Goal: Transaction & Acquisition: Book appointment/travel/reservation

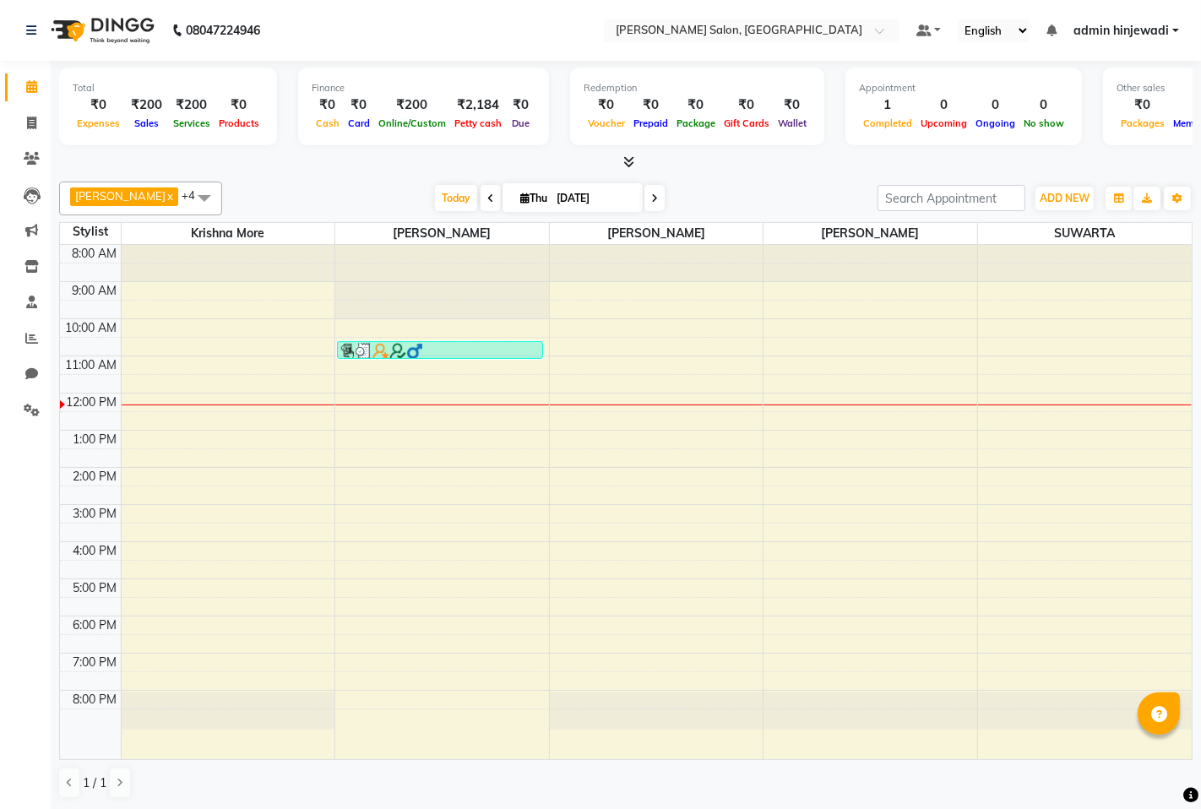
click at [645, 193] on span at bounding box center [655, 198] width 20 height 26
type input "[DATE]"
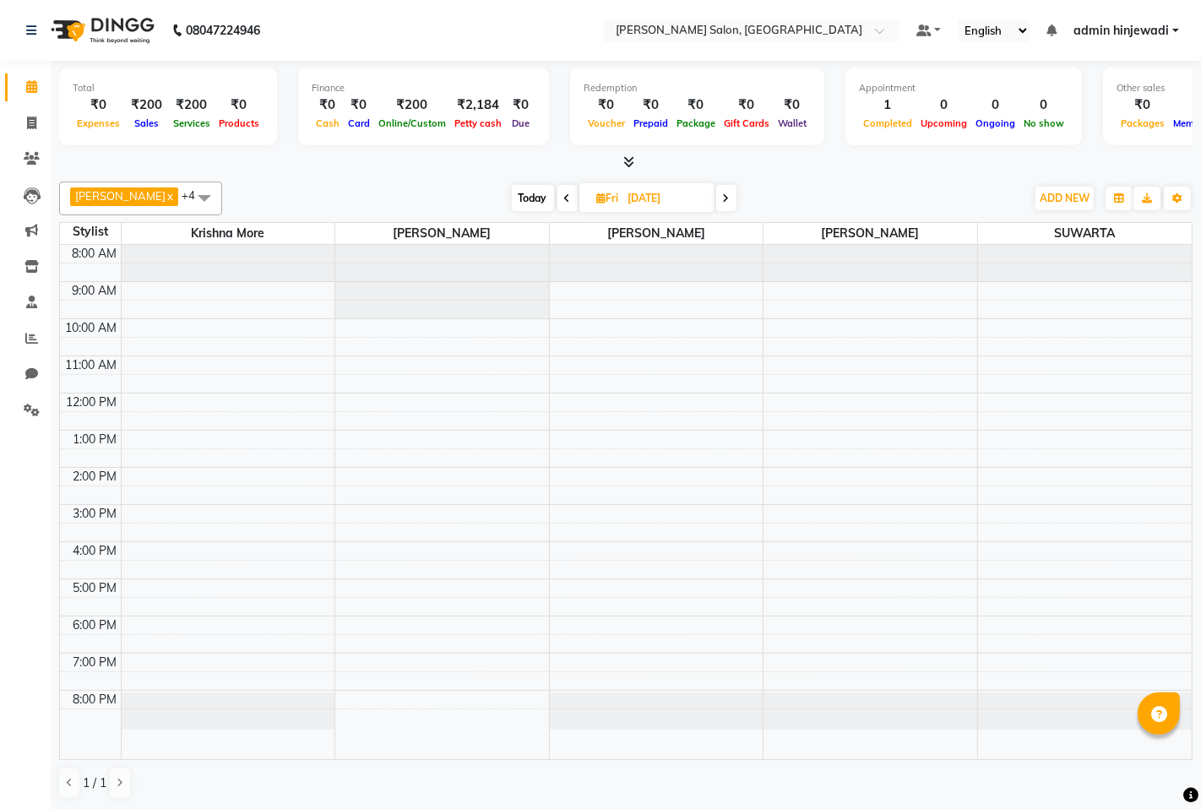
click at [382, 359] on div "8:00 AM 9:00 AM 10:00 AM 11:00 AM 12:00 PM 1:00 PM 2:00 PM 3:00 PM 4:00 PM 5:00…" at bounding box center [626, 502] width 1132 height 515
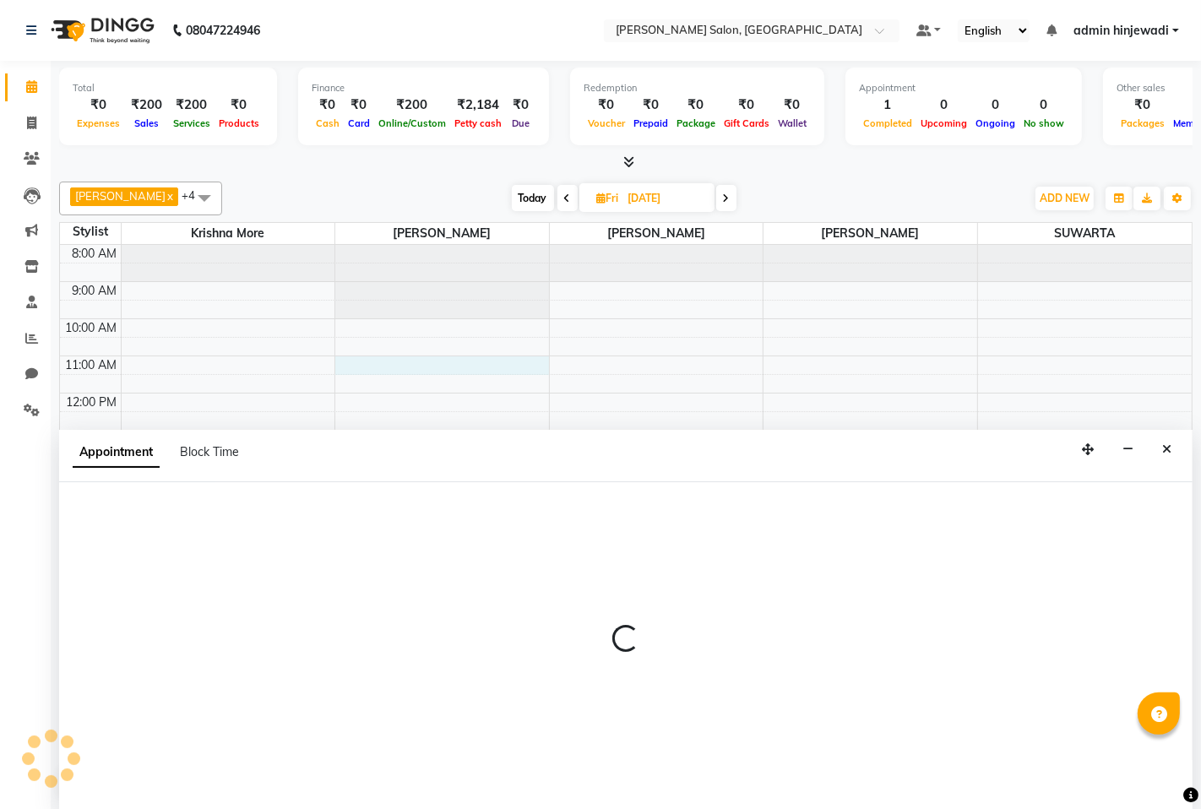
select select "63569"
select select "tentative"
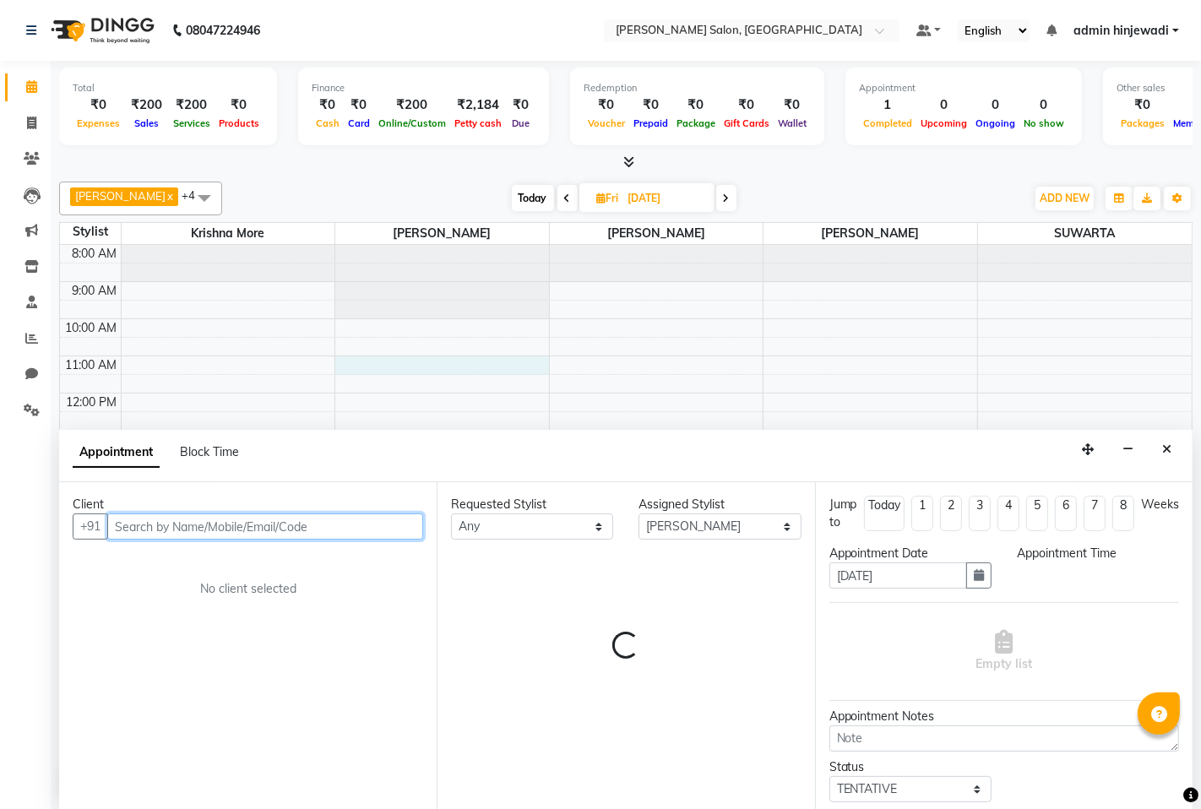
select select "660"
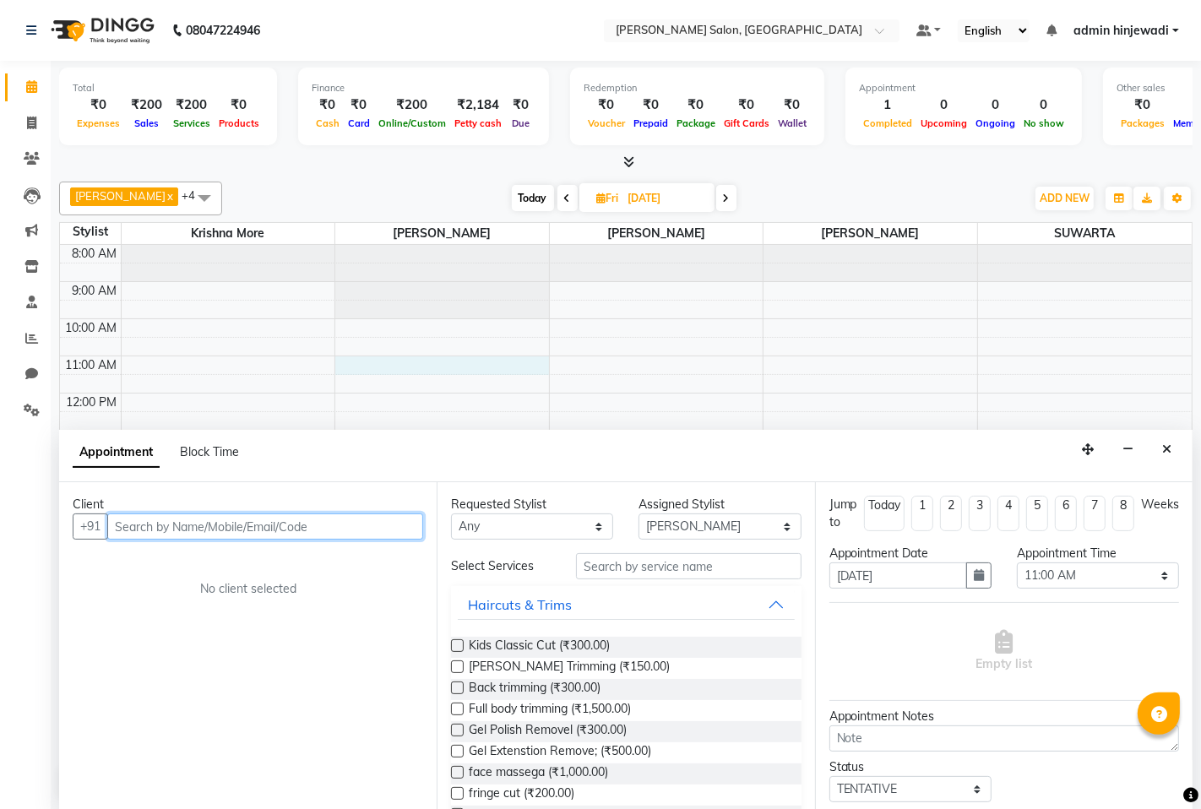
click at [308, 525] on input "text" at bounding box center [265, 527] width 316 height 26
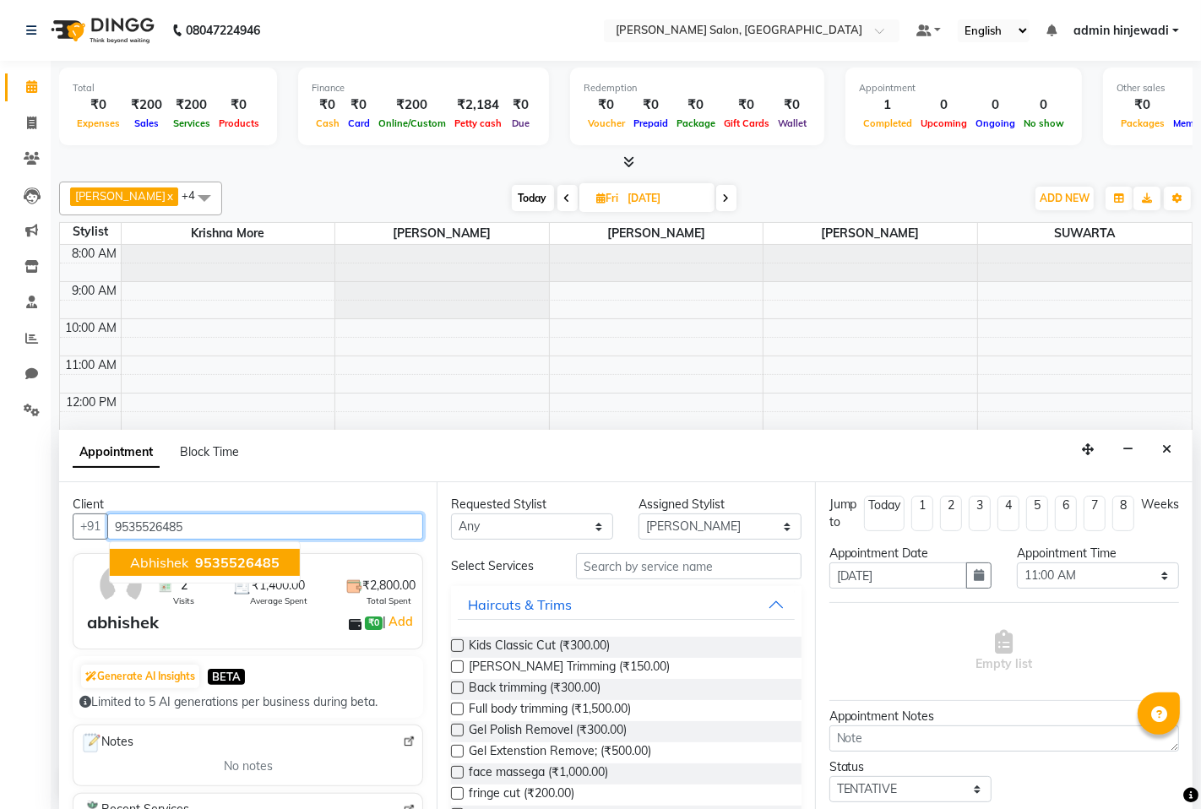
click at [275, 564] on span "9535526485" at bounding box center [237, 562] width 84 height 17
type input "9535526485"
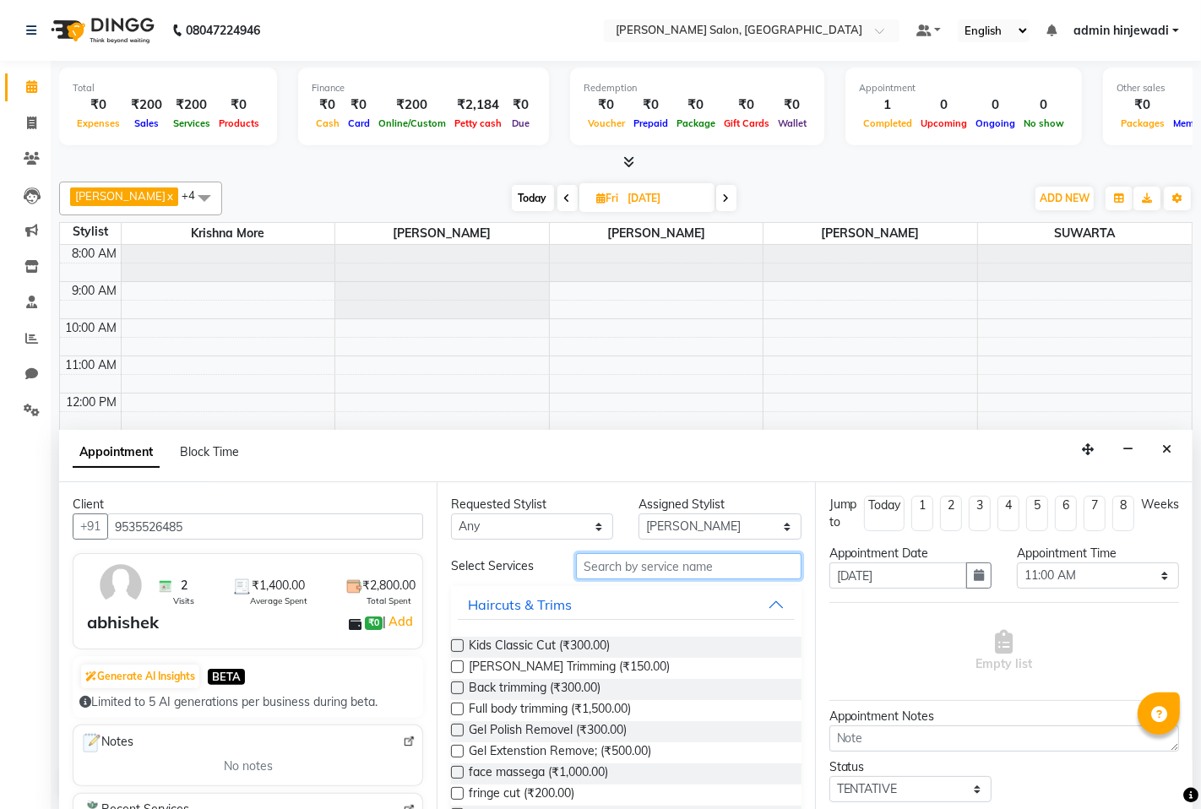
click at [651, 567] on input "text" at bounding box center [688, 566] width 225 height 26
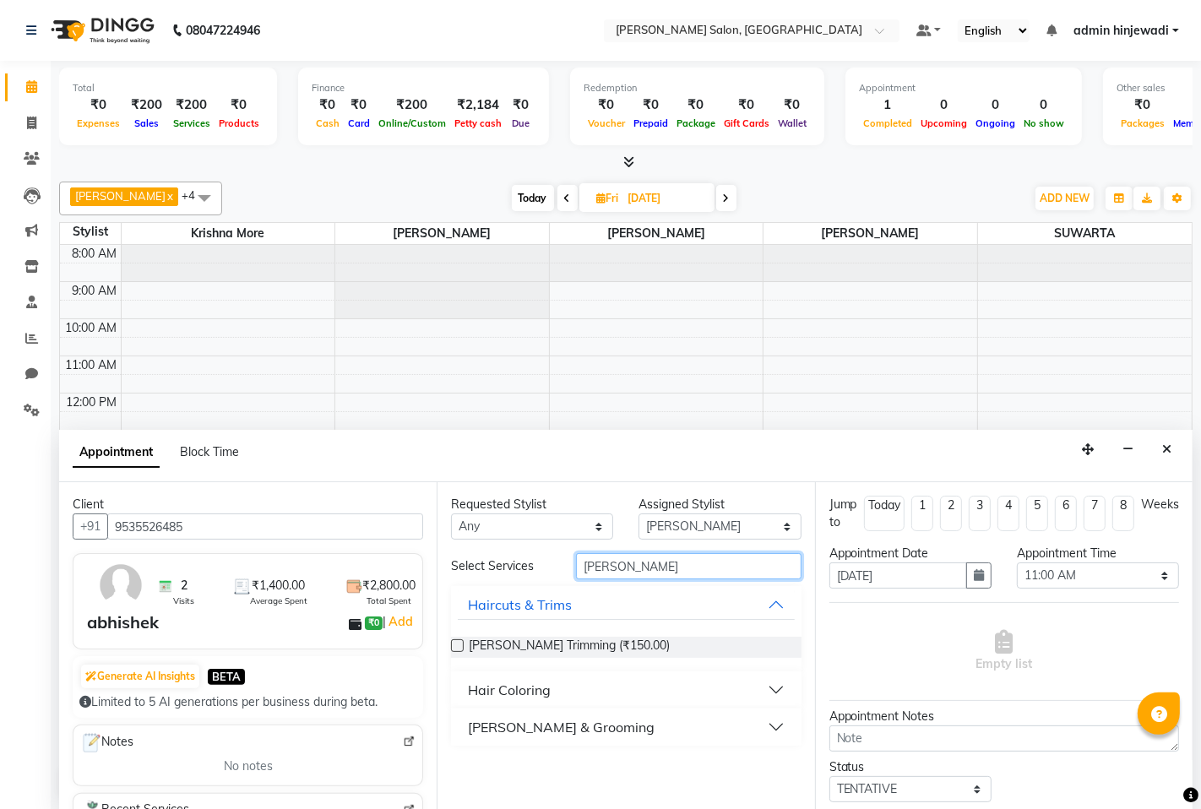
type input "[PERSON_NAME]"
click at [496, 729] on div "[PERSON_NAME] & Grooming" at bounding box center [561, 727] width 187 height 20
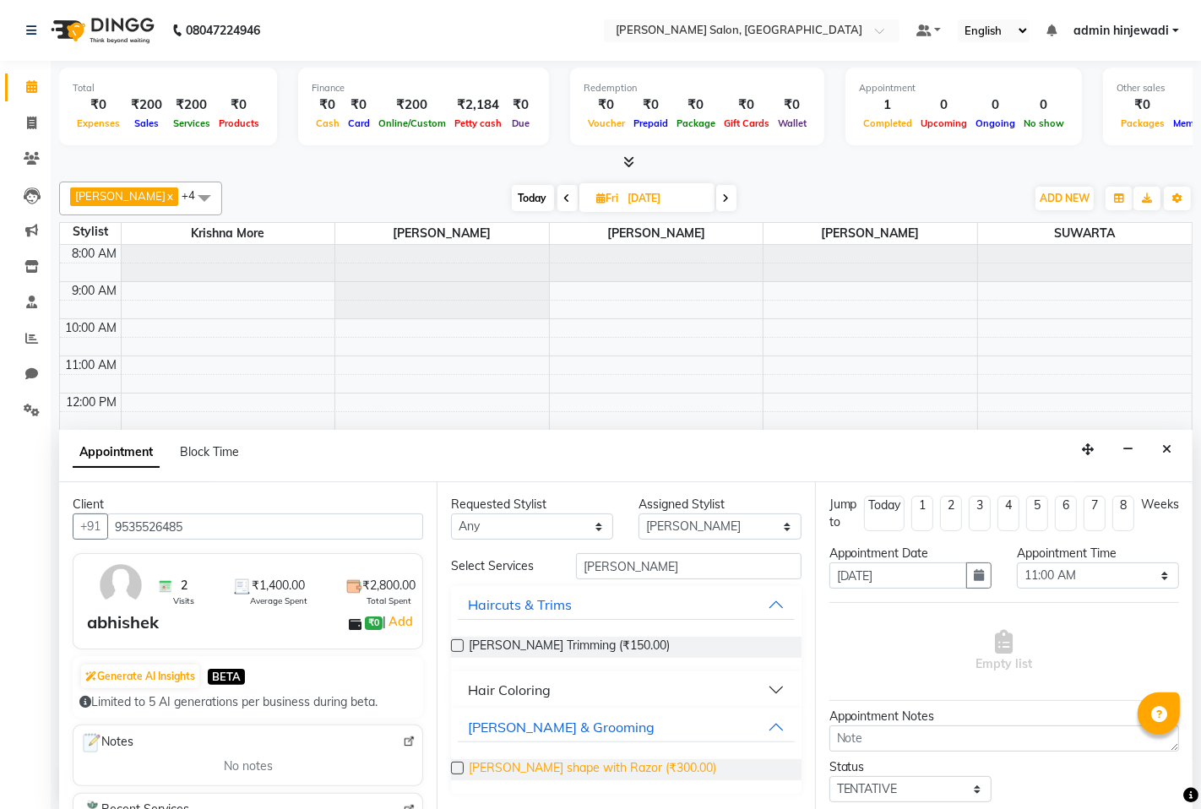
click at [517, 761] on span "[PERSON_NAME] shape with Razor (₹300.00)" at bounding box center [593, 770] width 248 height 21
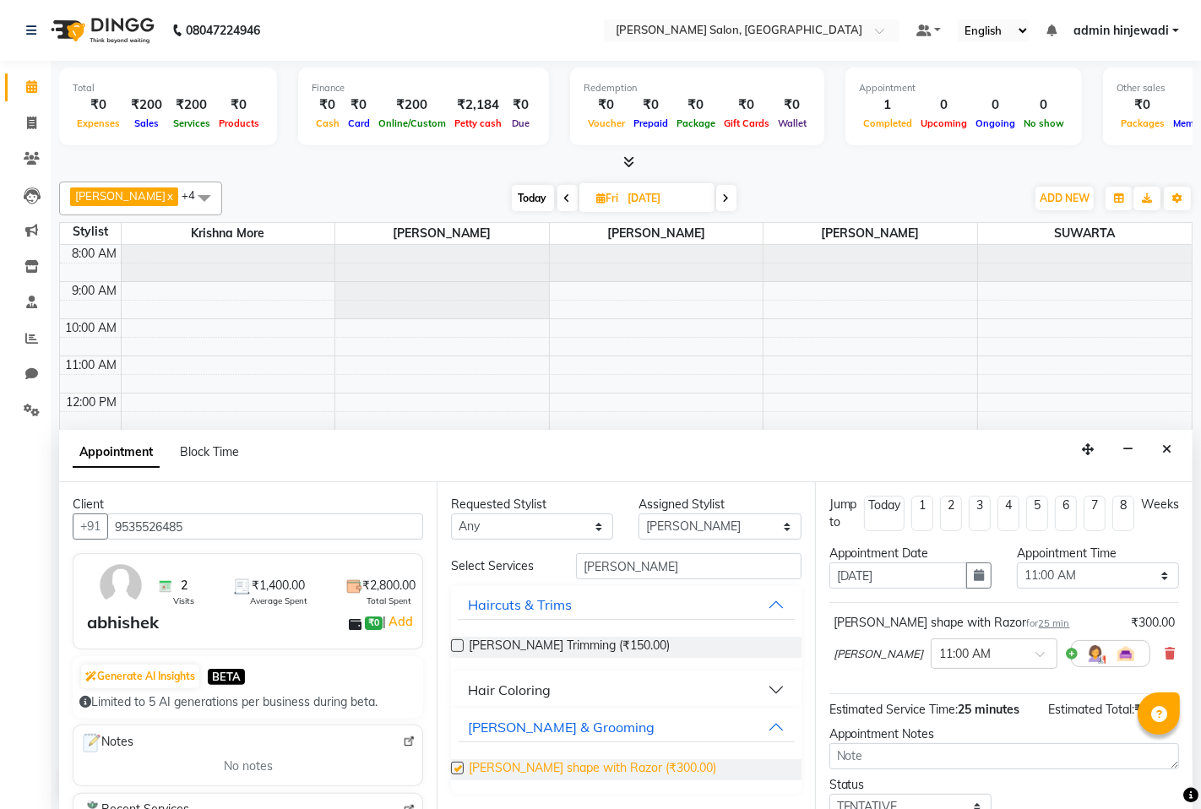
checkbox input "false"
click at [648, 564] on input "[PERSON_NAME]" at bounding box center [688, 566] width 225 height 26
type input "B"
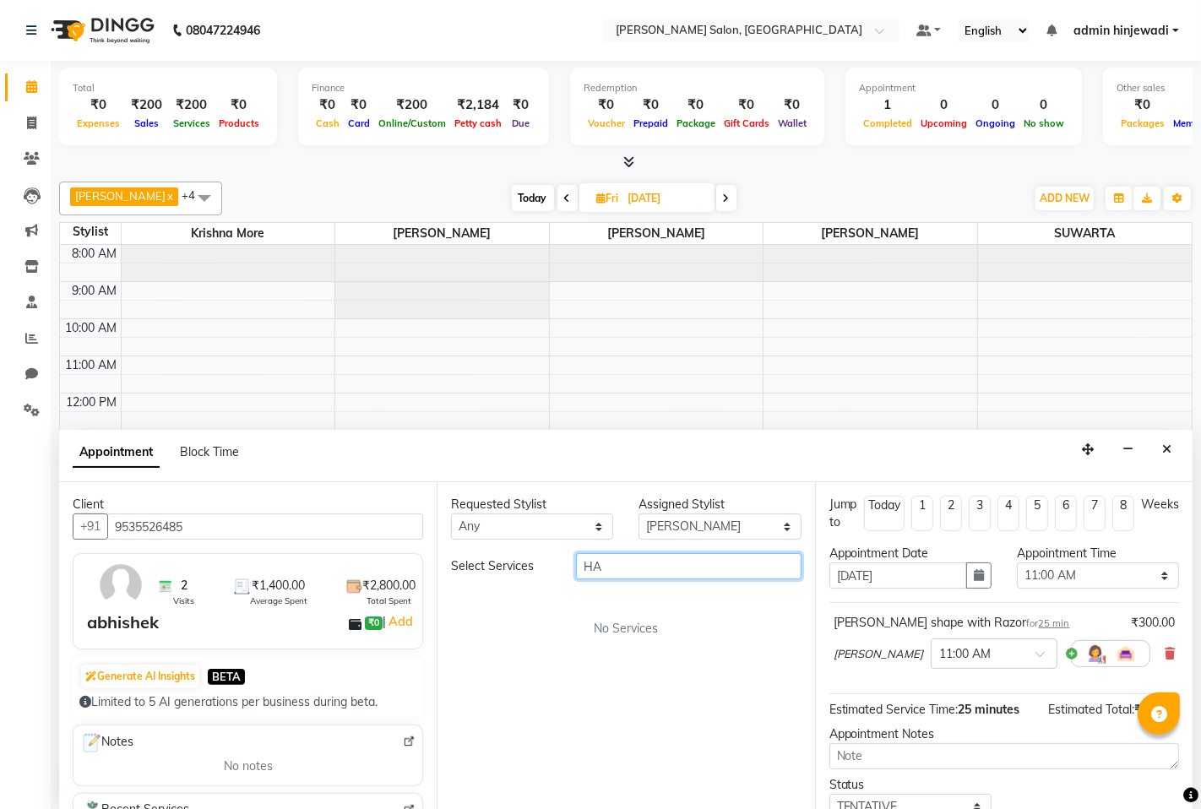
type input "H"
type input "INO"
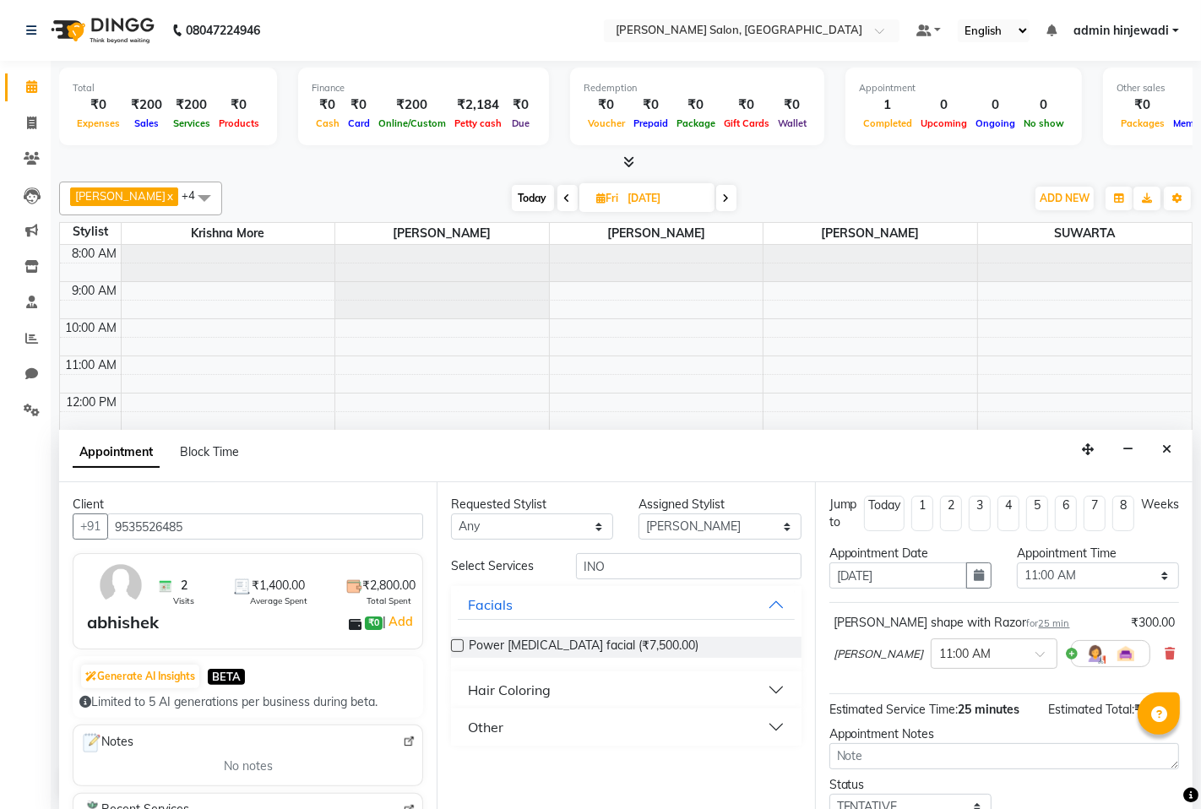
click at [539, 724] on button "Other" at bounding box center [626, 727] width 336 height 30
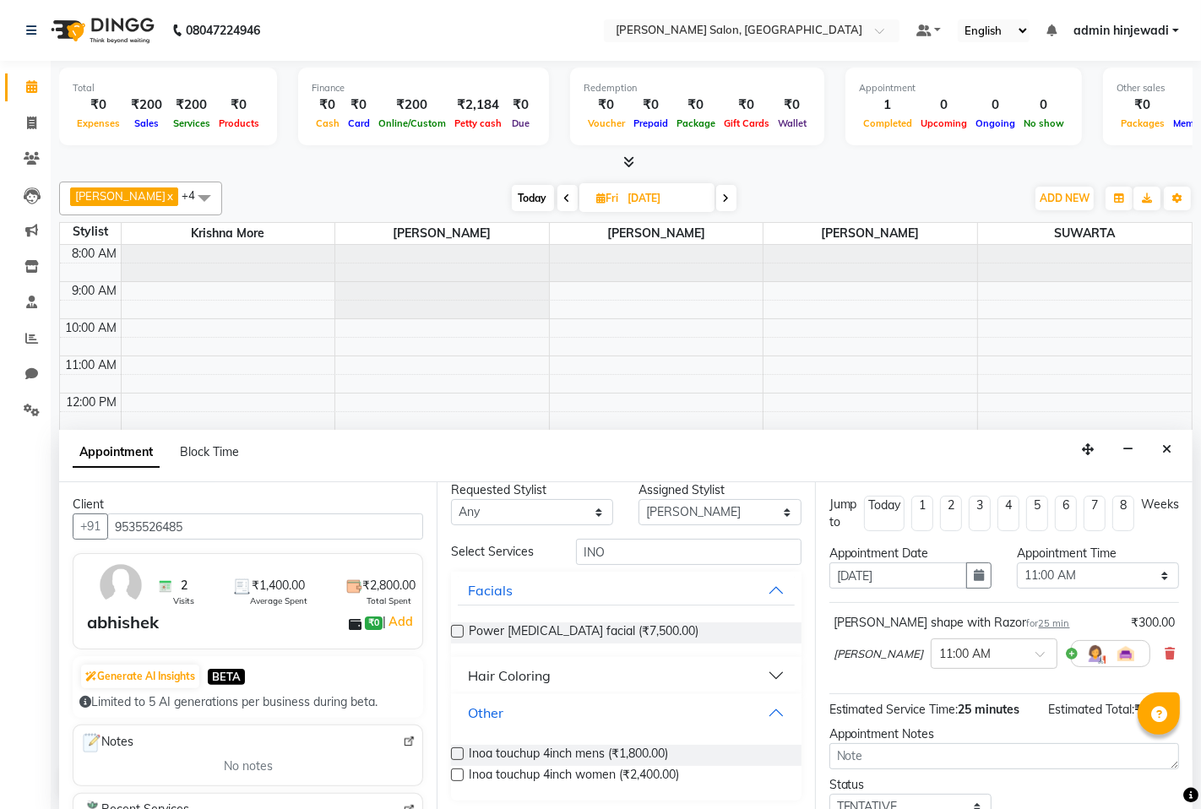
scroll to position [19, 0]
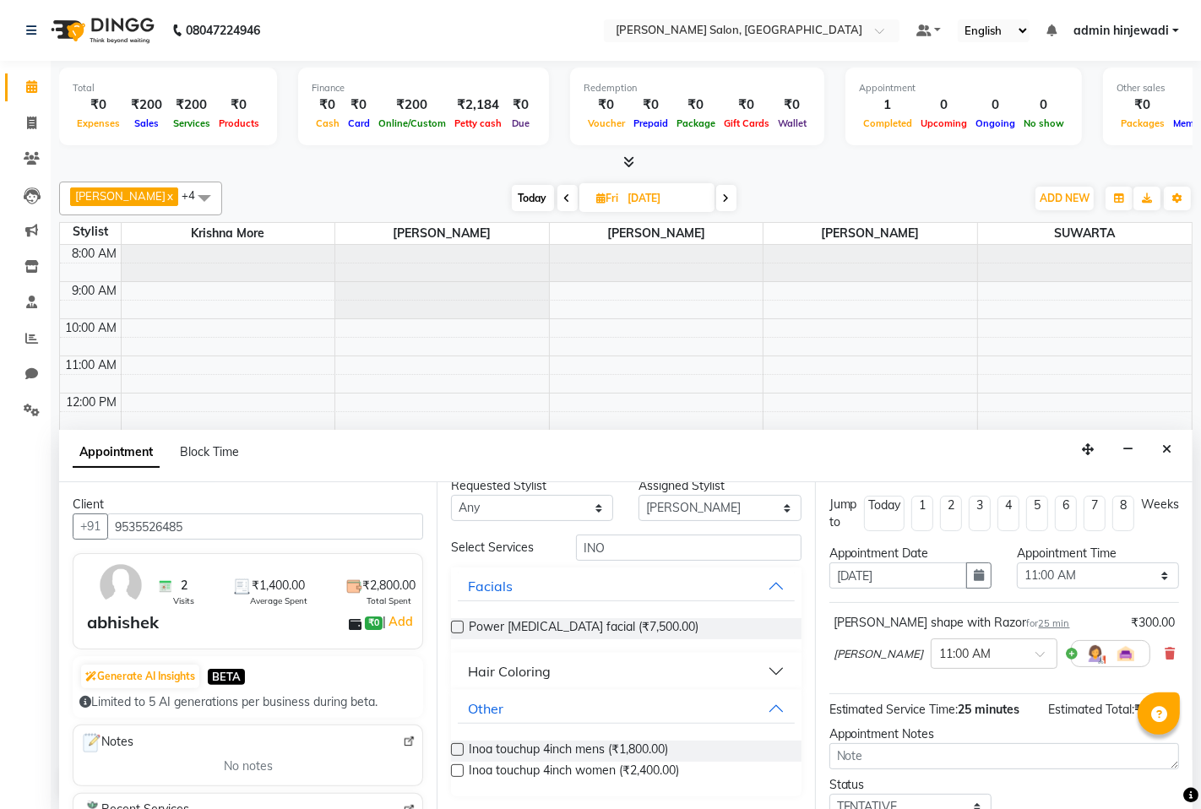
click at [504, 671] on div "Hair Coloring" at bounding box center [509, 672] width 83 height 20
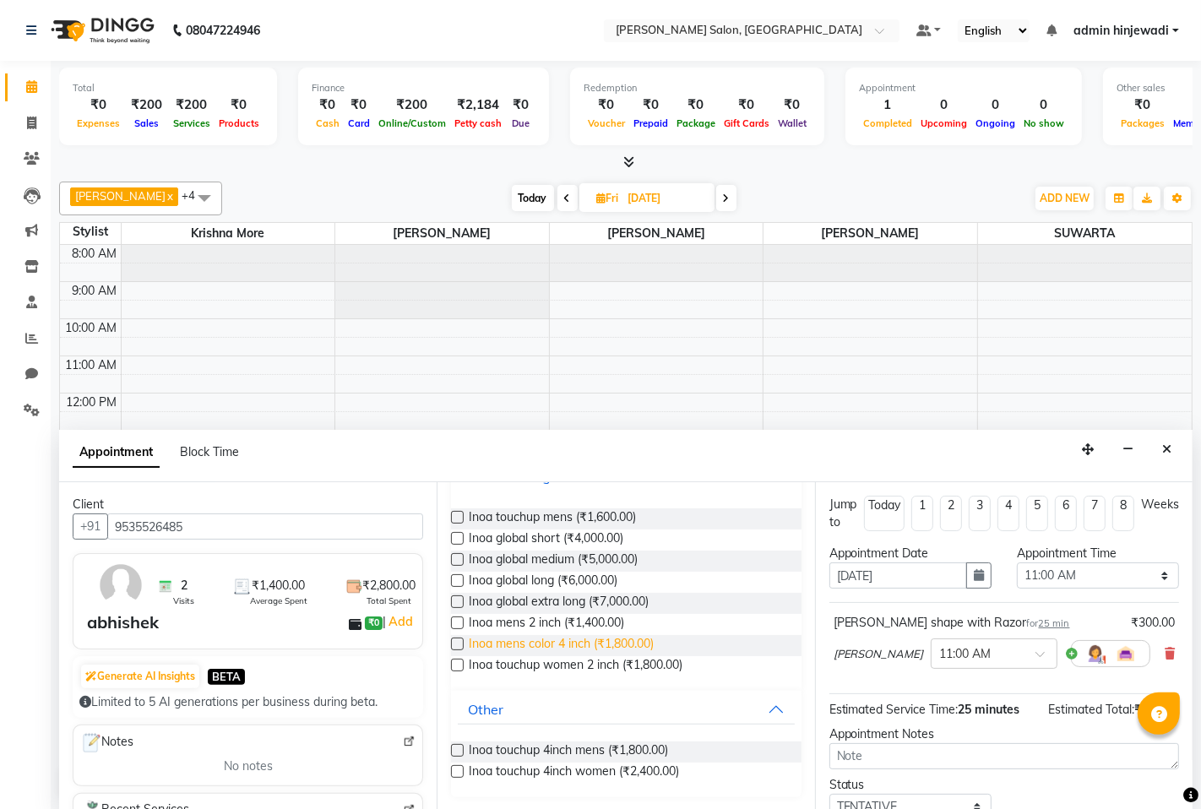
scroll to position [120, 0]
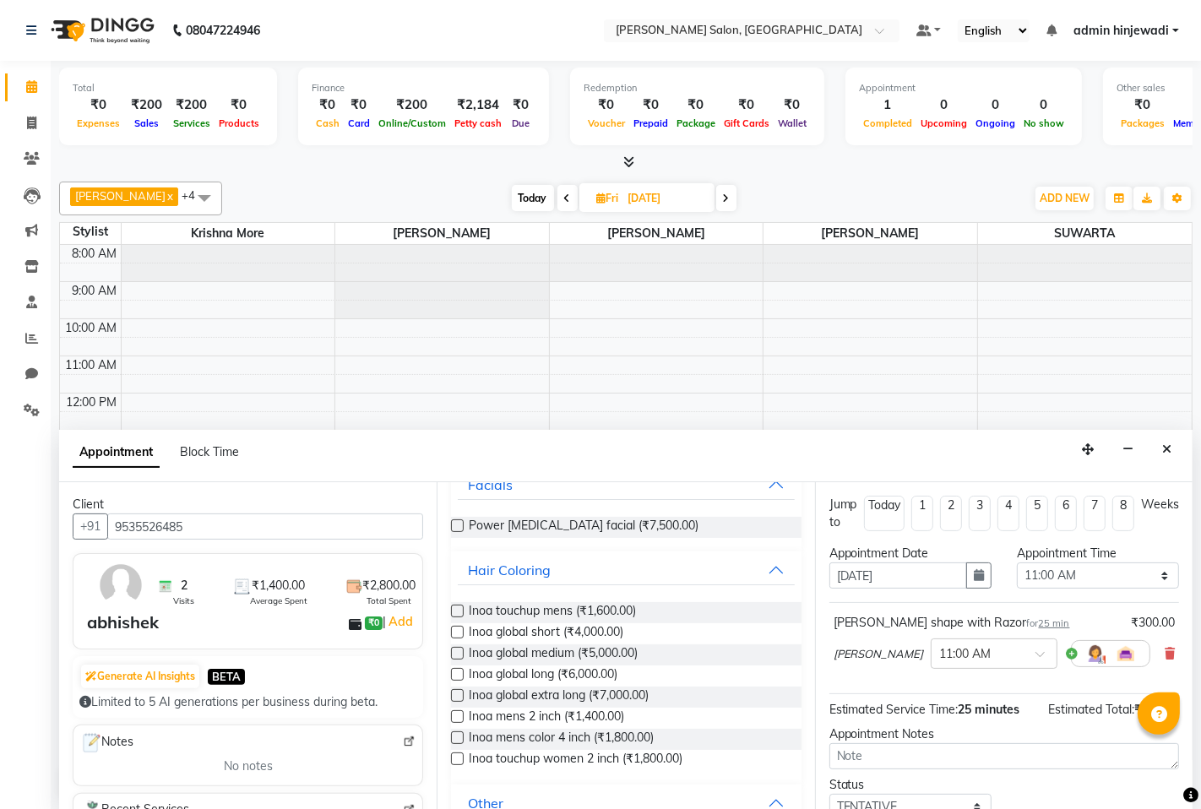
click at [458, 613] on label at bounding box center [457, 611] width 13 height 13
click at [458, 613] on input "checkbox" at bounding box center [456, 612] width 11 height 11
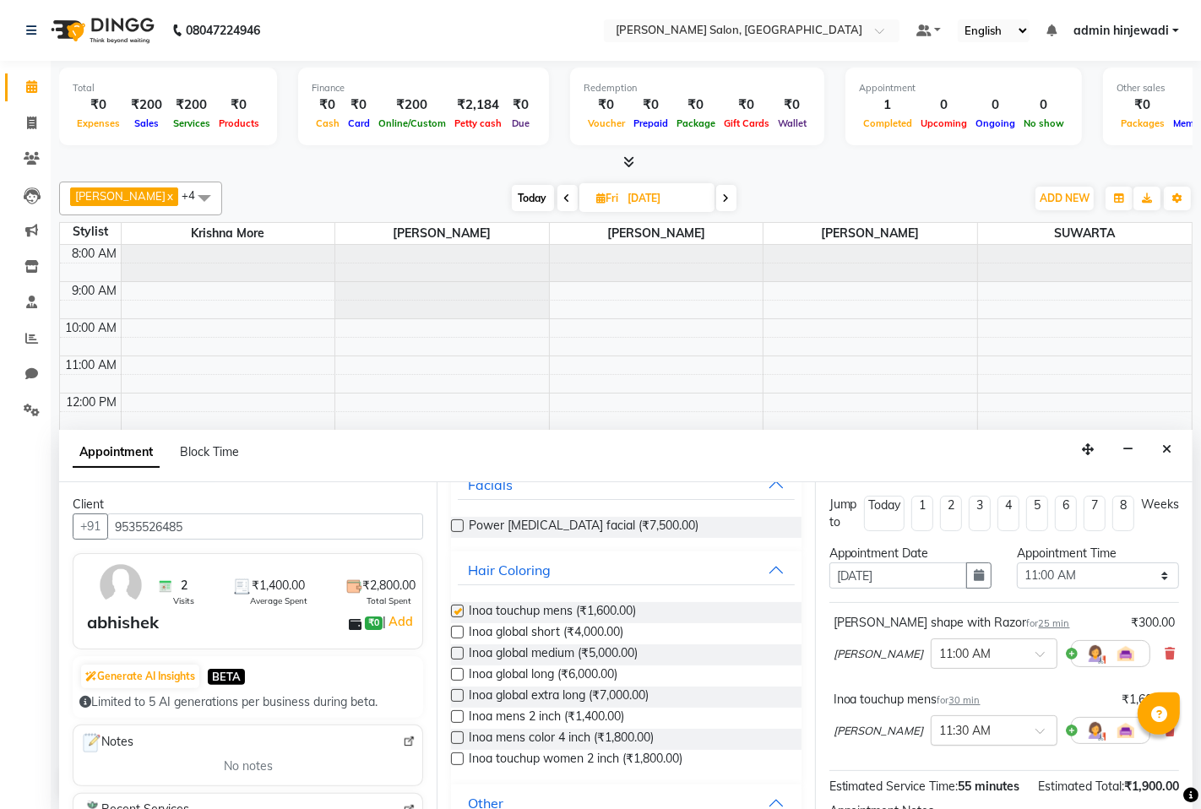
checkbox input "false"
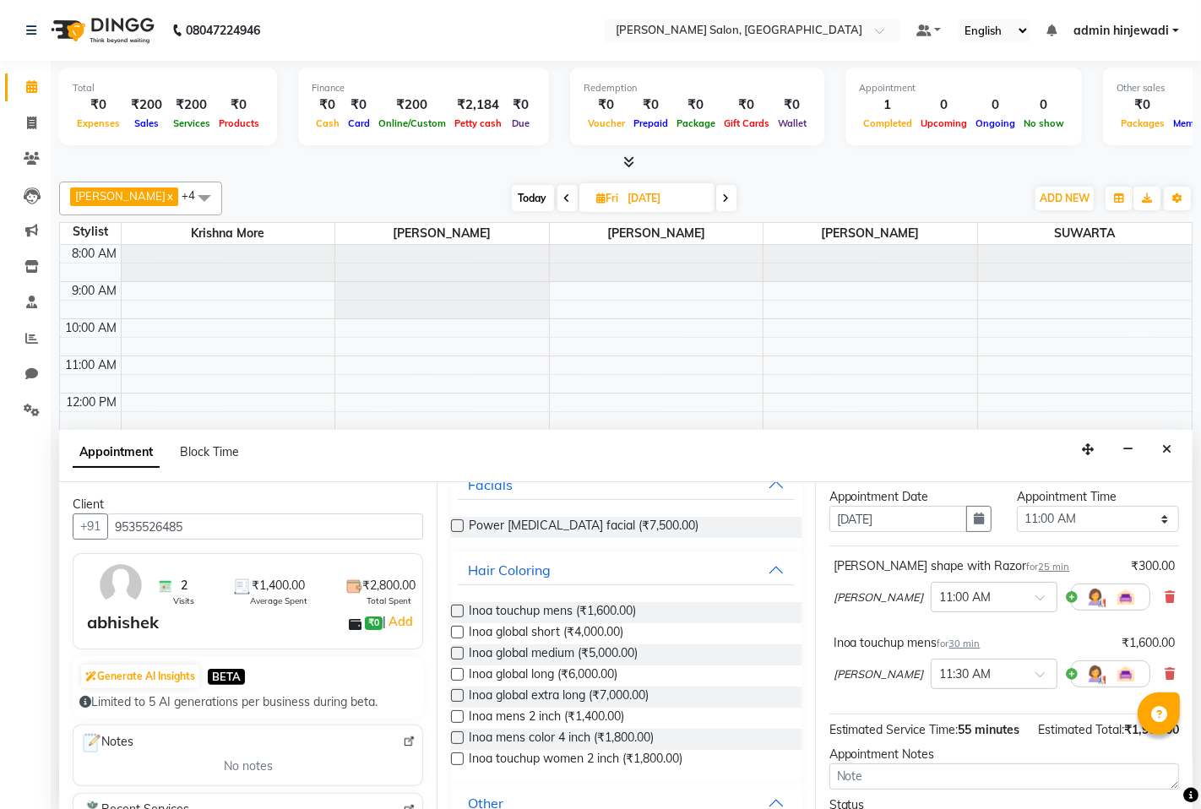
scroll to position [211, 0]
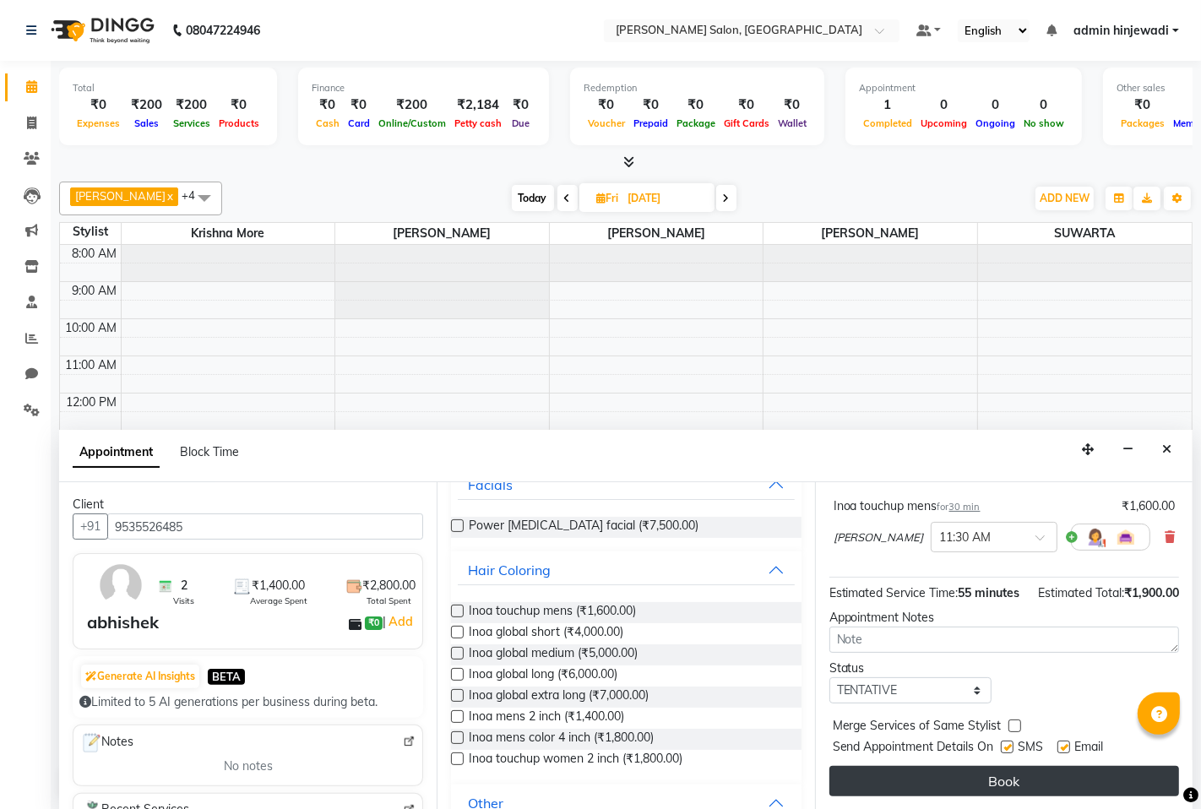
click at [986, 787] on button "Book" at bounding box center [1005, 781] width 350 height 30
